Goal: Browse casually

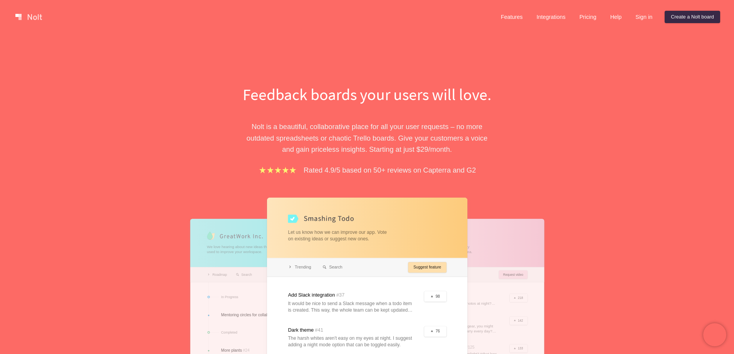
click at [373, 188] on div "Feedback boards your users will love. [PERSON_NAME] is a beautiful, collaborati…" at bounding box center [367, 272] width 266 height 378
click at [383, 174] on p "Rated 4.9/5 based on 50+ reviews on Capterra and G2" at bounding box center [389, 169] width 172 height 11
click at [384, 174] on p "Rated 4.9/5 based on 50+ reviews on Capterra and G2" at bounding box center [389, 169] width 172 height 11
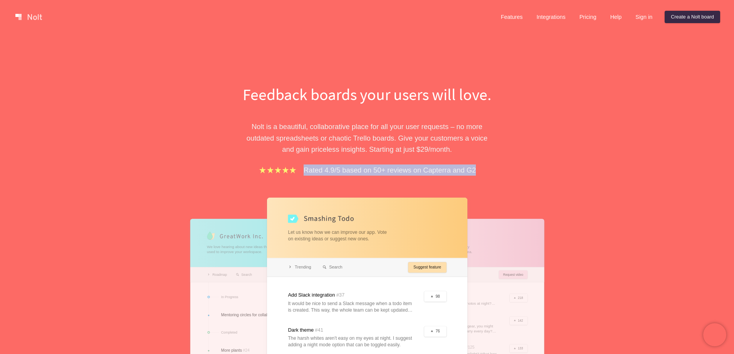
click at [384, 174] on p "Rated 4.9/5 based on 50+ reviews on Capterra and G2" at bounding box center [389, 169] width 172 height 11
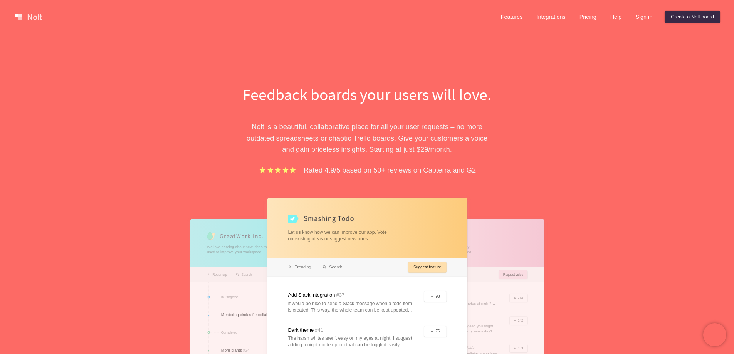
click at [409, 126] on p "[PERSON_NAME] is a beautiful, collaborative place for all your user requests – …" at bounding box center [367, 138] width 266 height 34
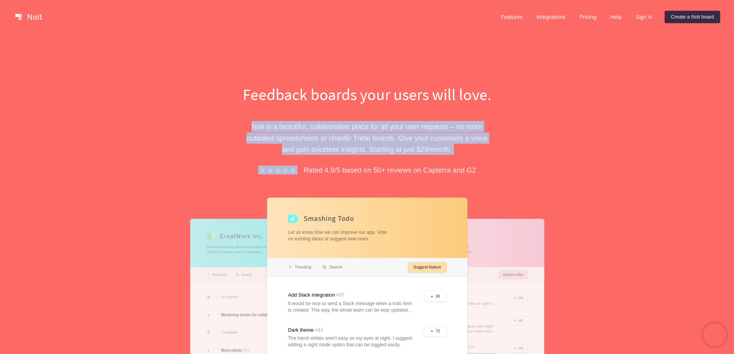
click at [409, 126] on p "[PERSON_NAME] is a beautiful, collaborative place for all your user requests – …" at bounding box center [367, 138] width 266 height 34
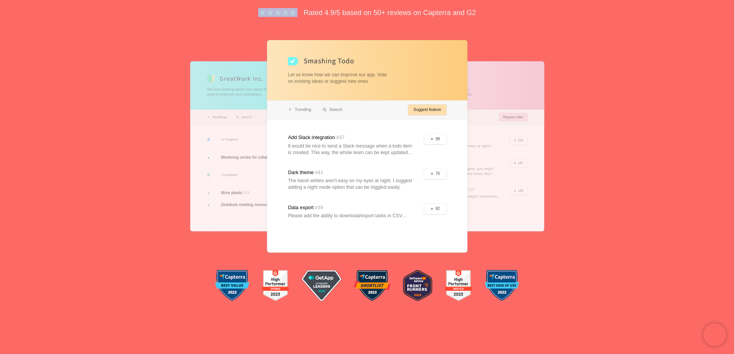
scroll to position [154, 0]
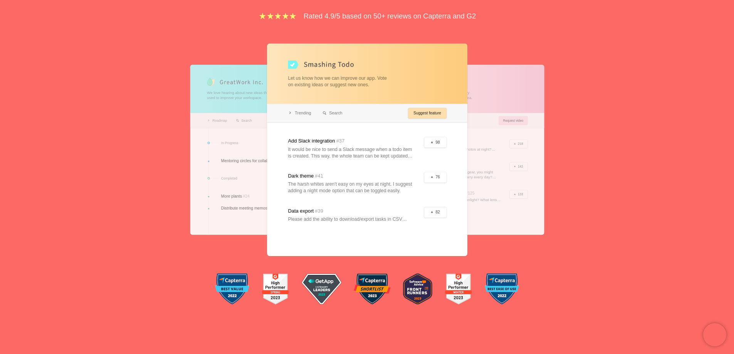
click at [385, 78] on div at bounding box center [367, 150] width 200 height 212
click at [573, 87] on div "Feedback boards your users will love. [PERSON_NAME] is a beautiful, collaborati…" at bounding box center [367, 98] width 734 height 436
